Goal: Register for event/course

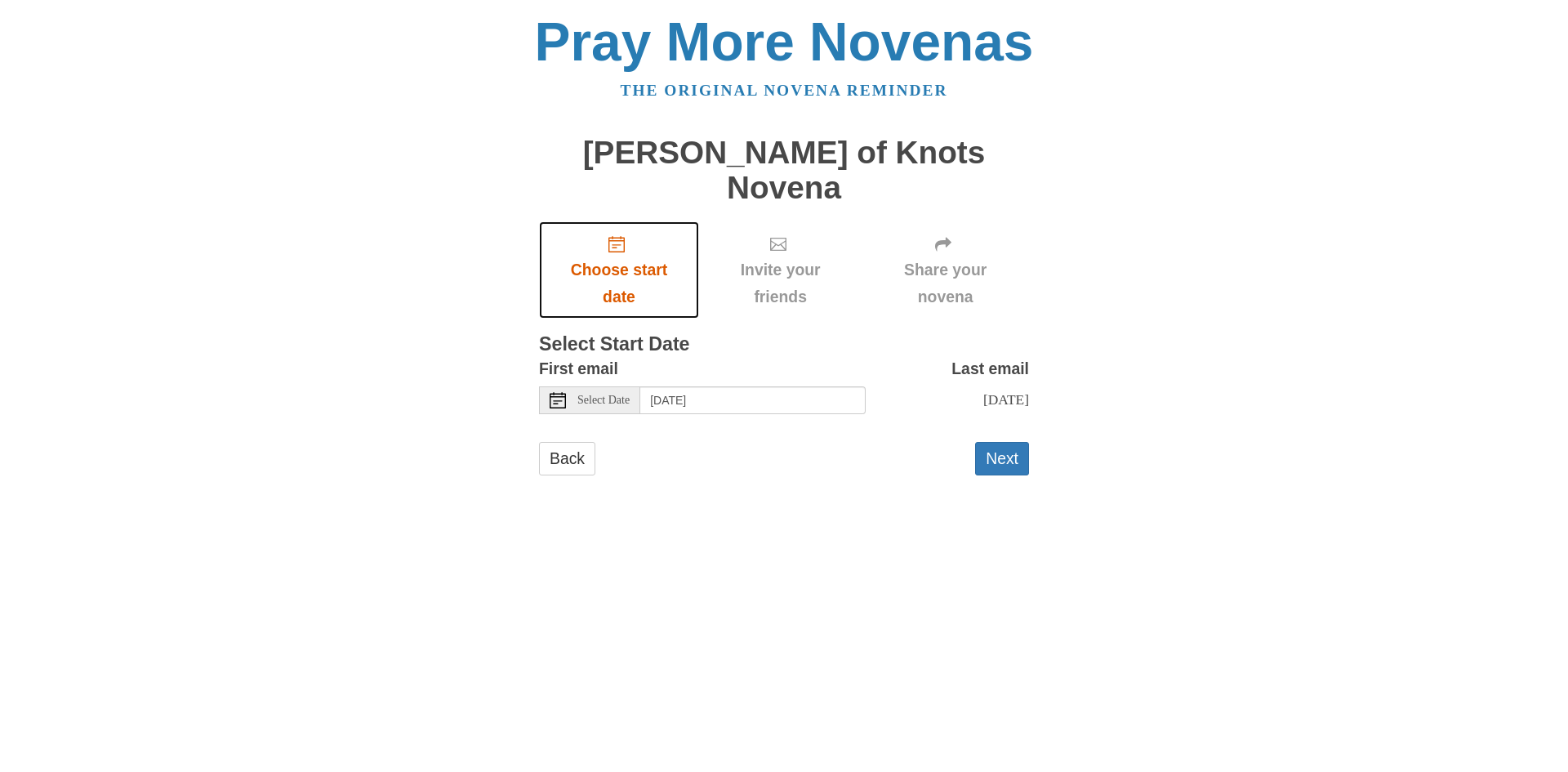
click at [627, 257] on span "Choose start date" at bounding box center [619, 284] width 127 height 54
click at [579, 395] on span "Select Date" at bounding box center [604, 400] width 52 height 11
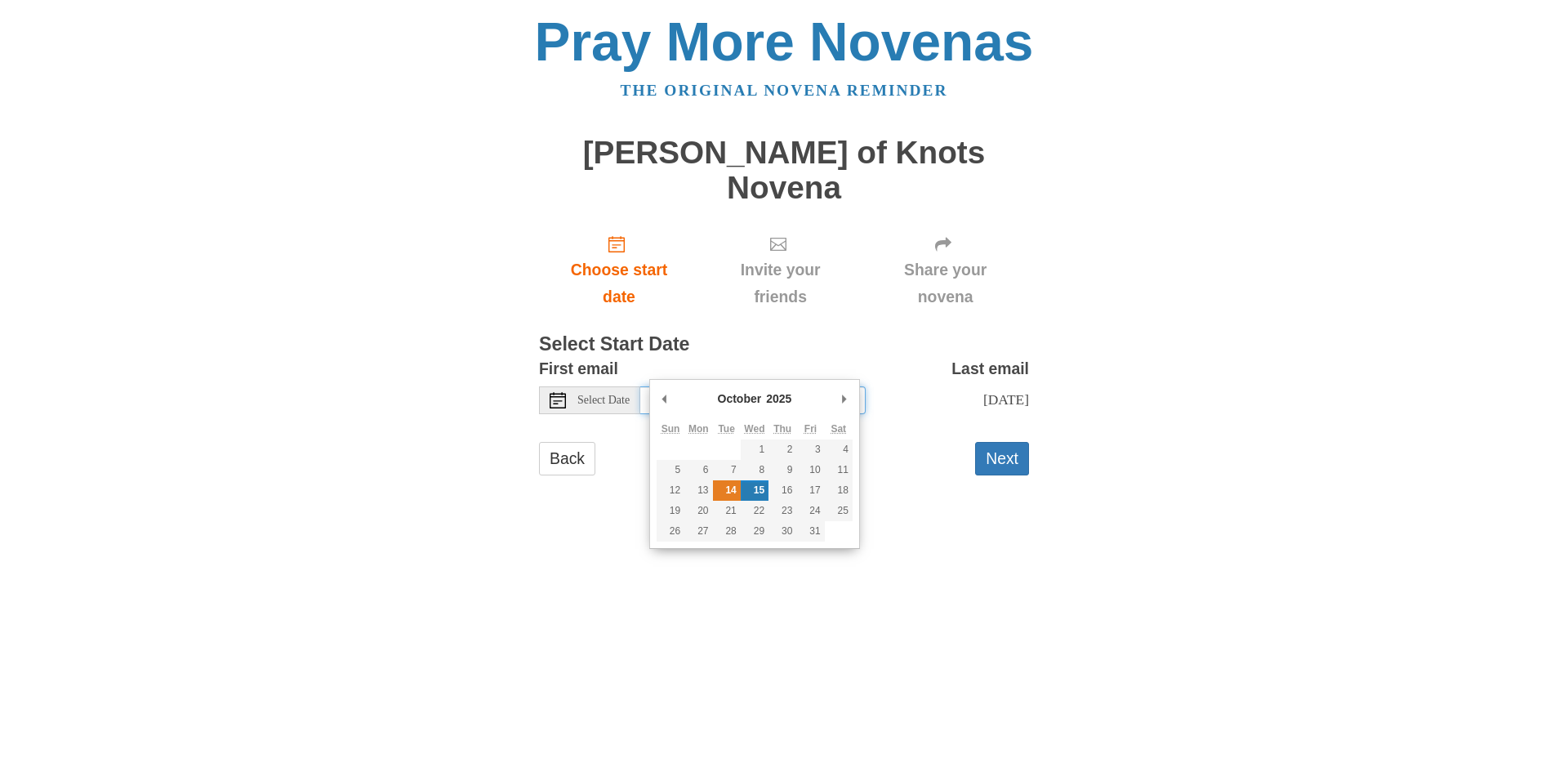
type input "[DATE]"
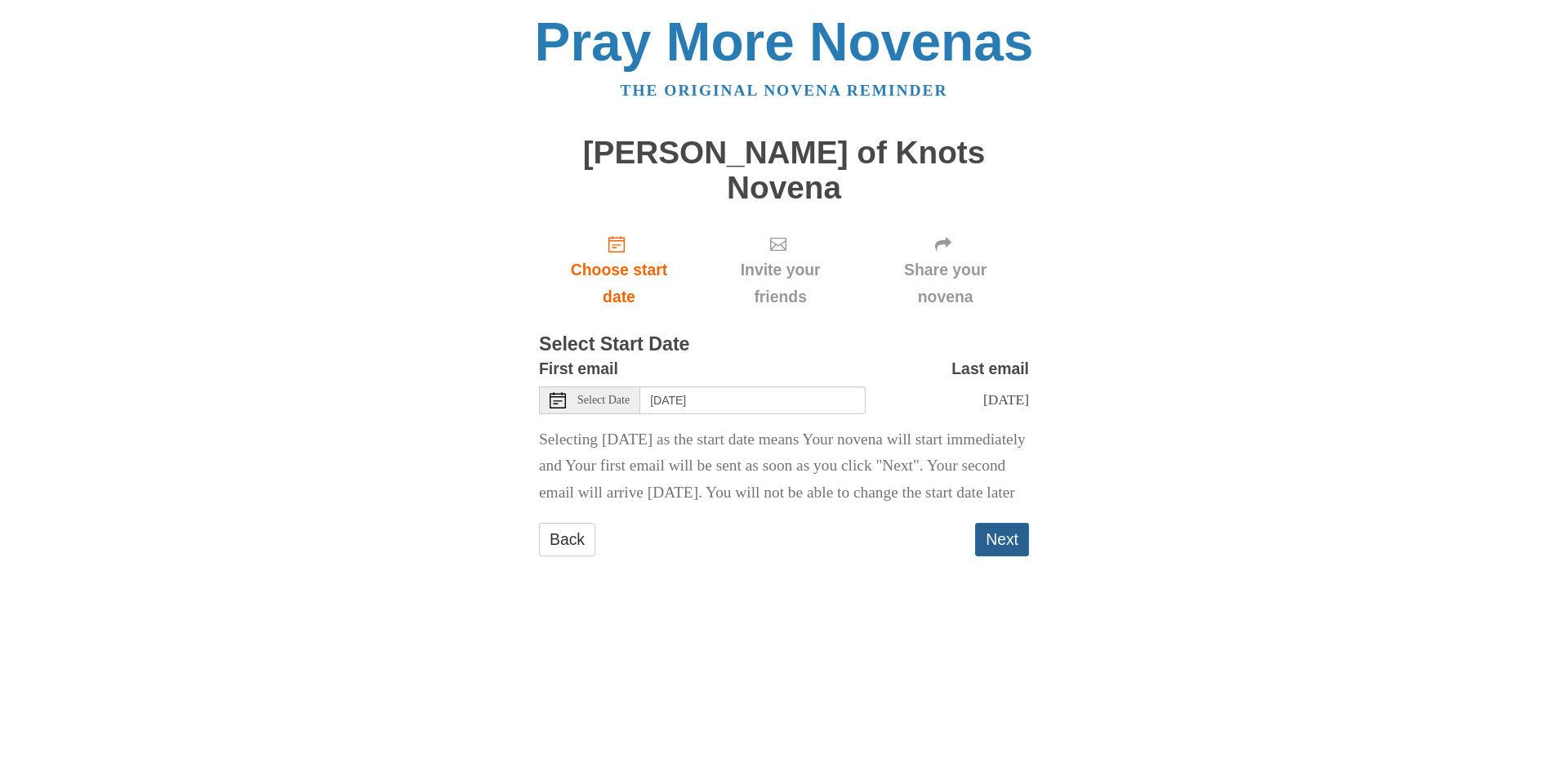
click at [1004, 547] on button "Next" at bounding box center [1002, 540] width 54 height 34
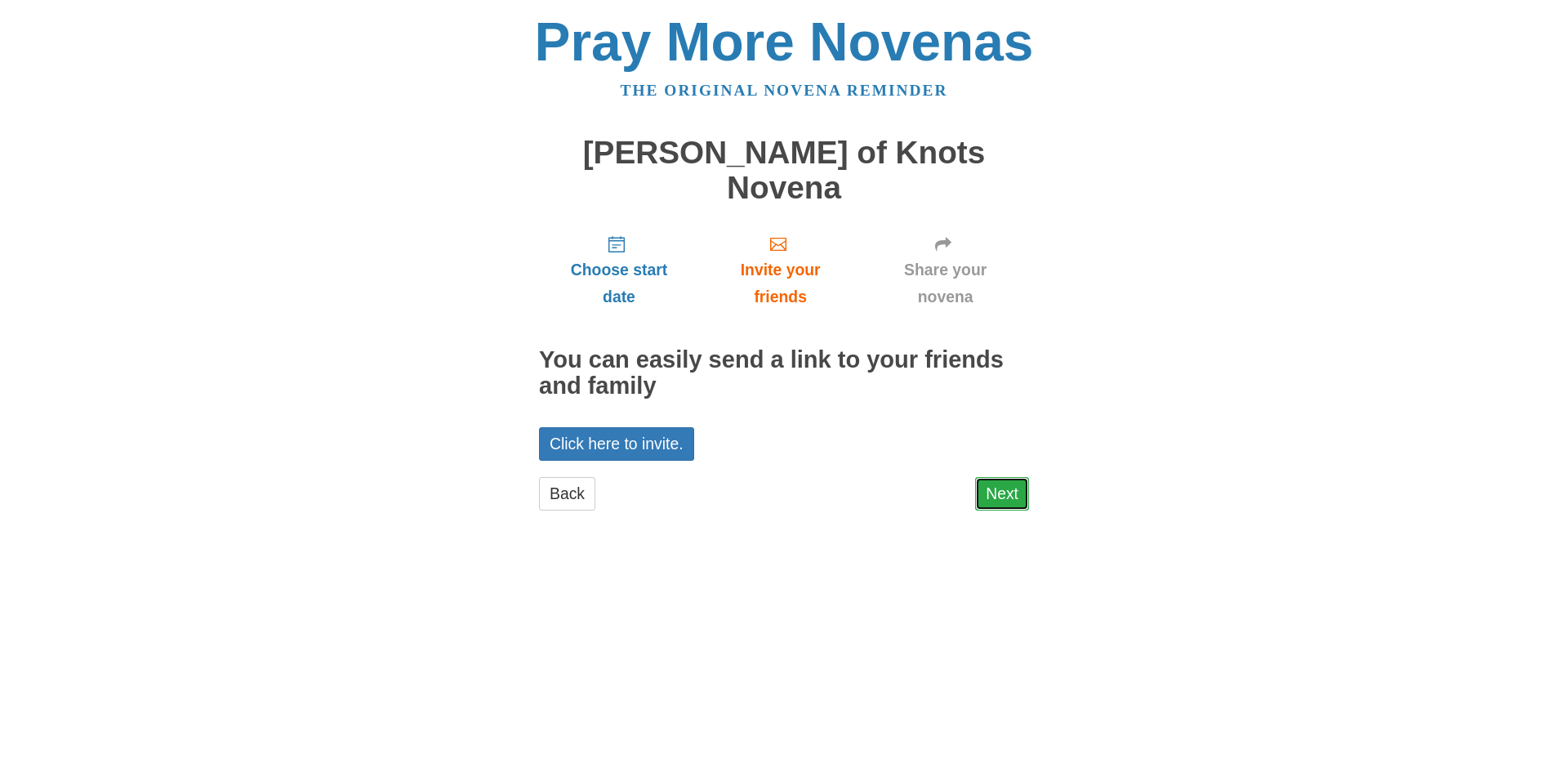
click at [999, 477] on link "Next" at bounding box center [1002, 494] width 54 height 34
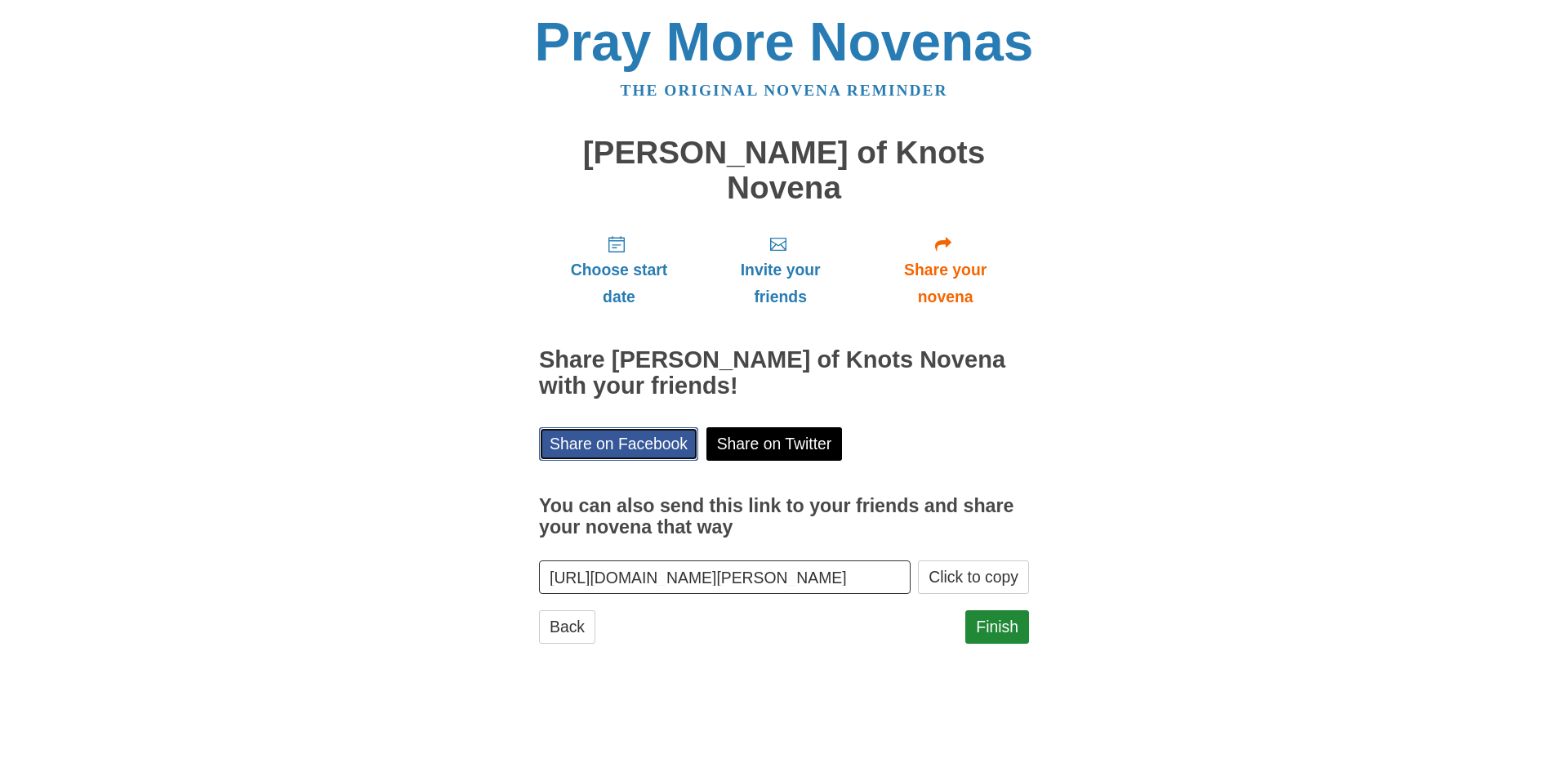
click at [637, 427] on link "Share on Facebook" at bounding box center [618, 444] width 159 height 34
click at [990, 610] on link "Finish" at bounding box center [997, 627] width 64 height 34
